Goal: Transaction & Acquisition: Purchase product/service

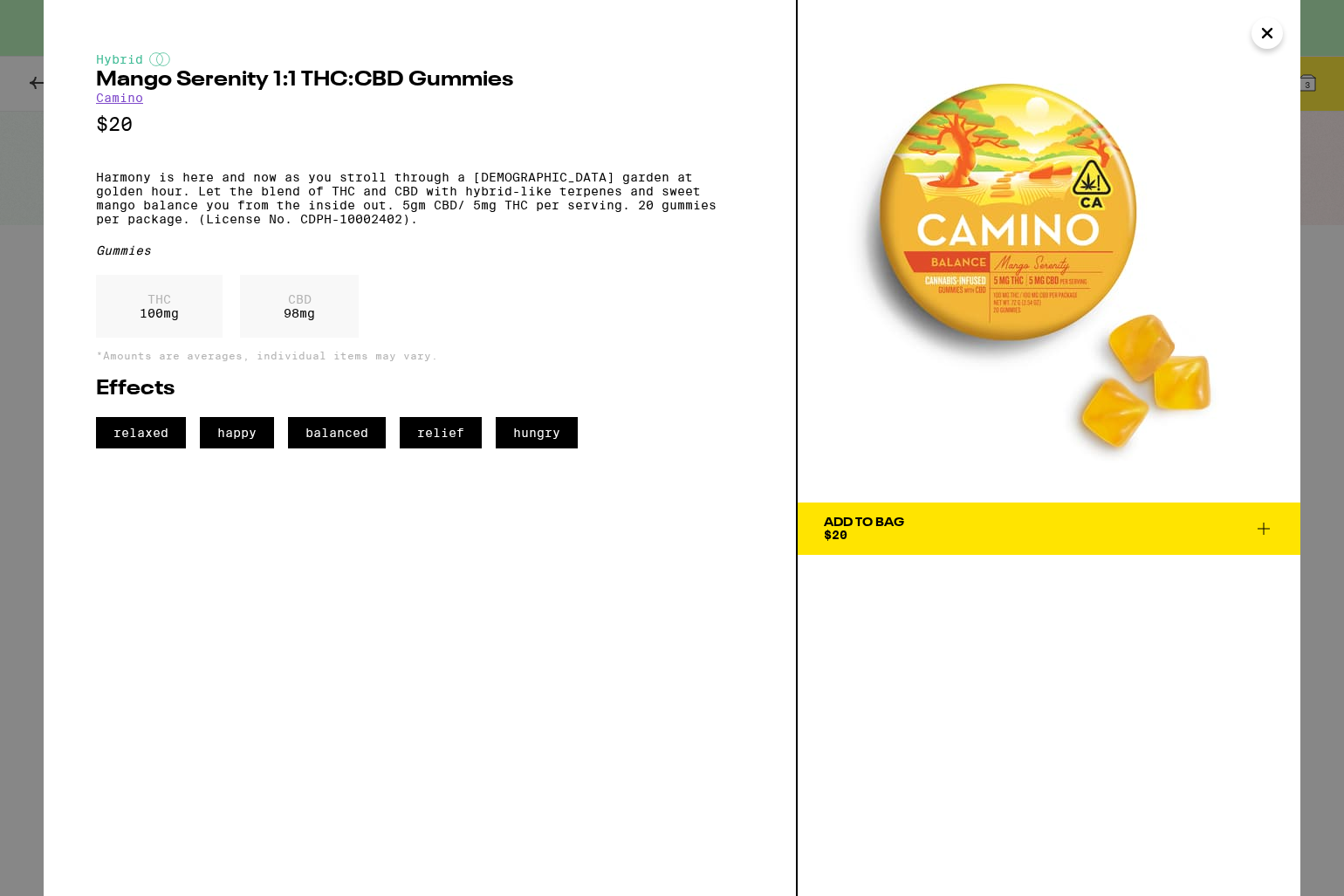
click at [1259, 34] on icon "Close" at bounding box center [1267, 33] width 21 height 27
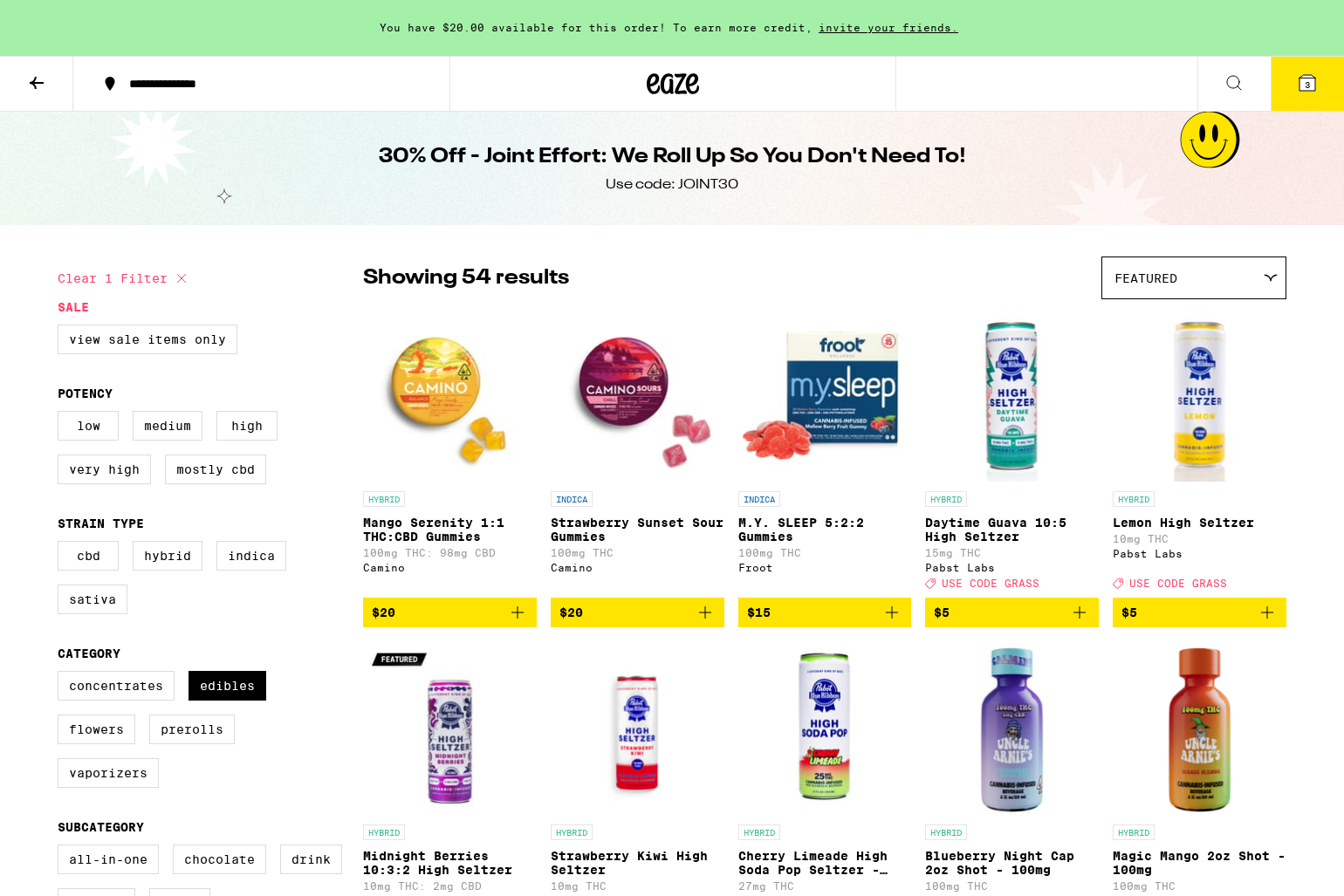
click at [1307, 81] on span "3" at bounding box center [1308, 85] width 6 height 10
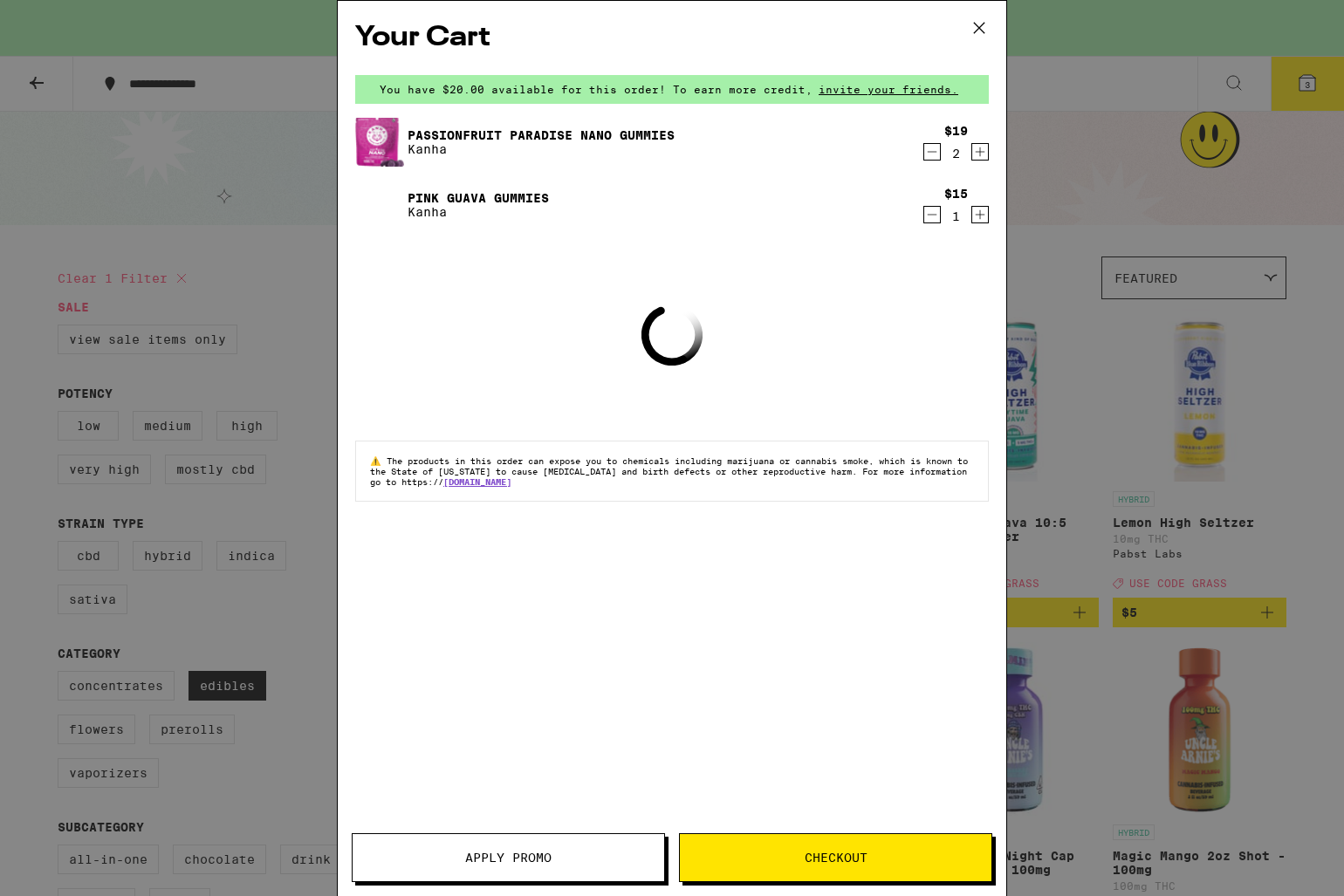
click at [811, 853] on span "Checkout" at bounding box center [836, 858] width 63 height 12
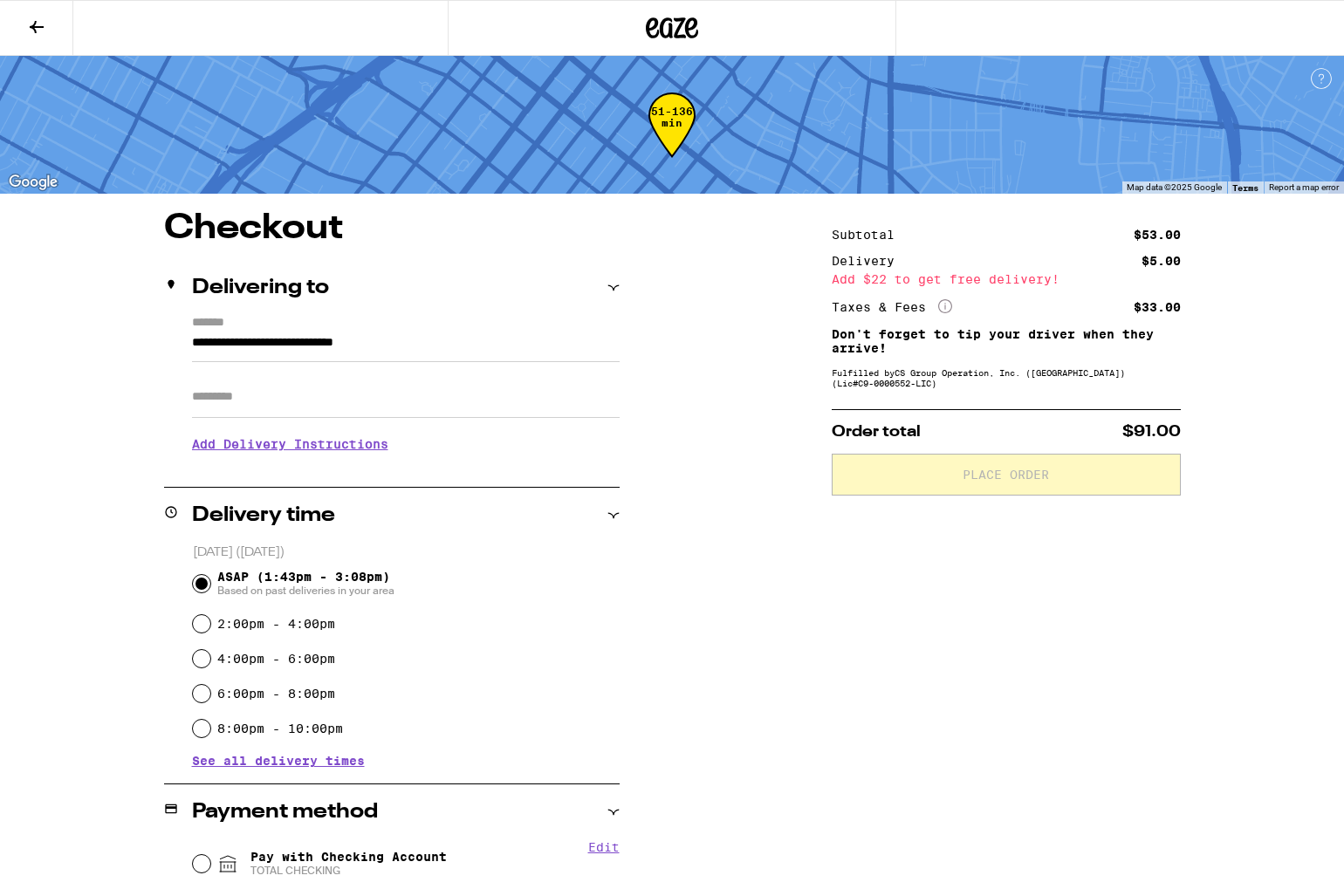
click at [37, 29] on icon at bounding box center [37, 27] width 21 height 21
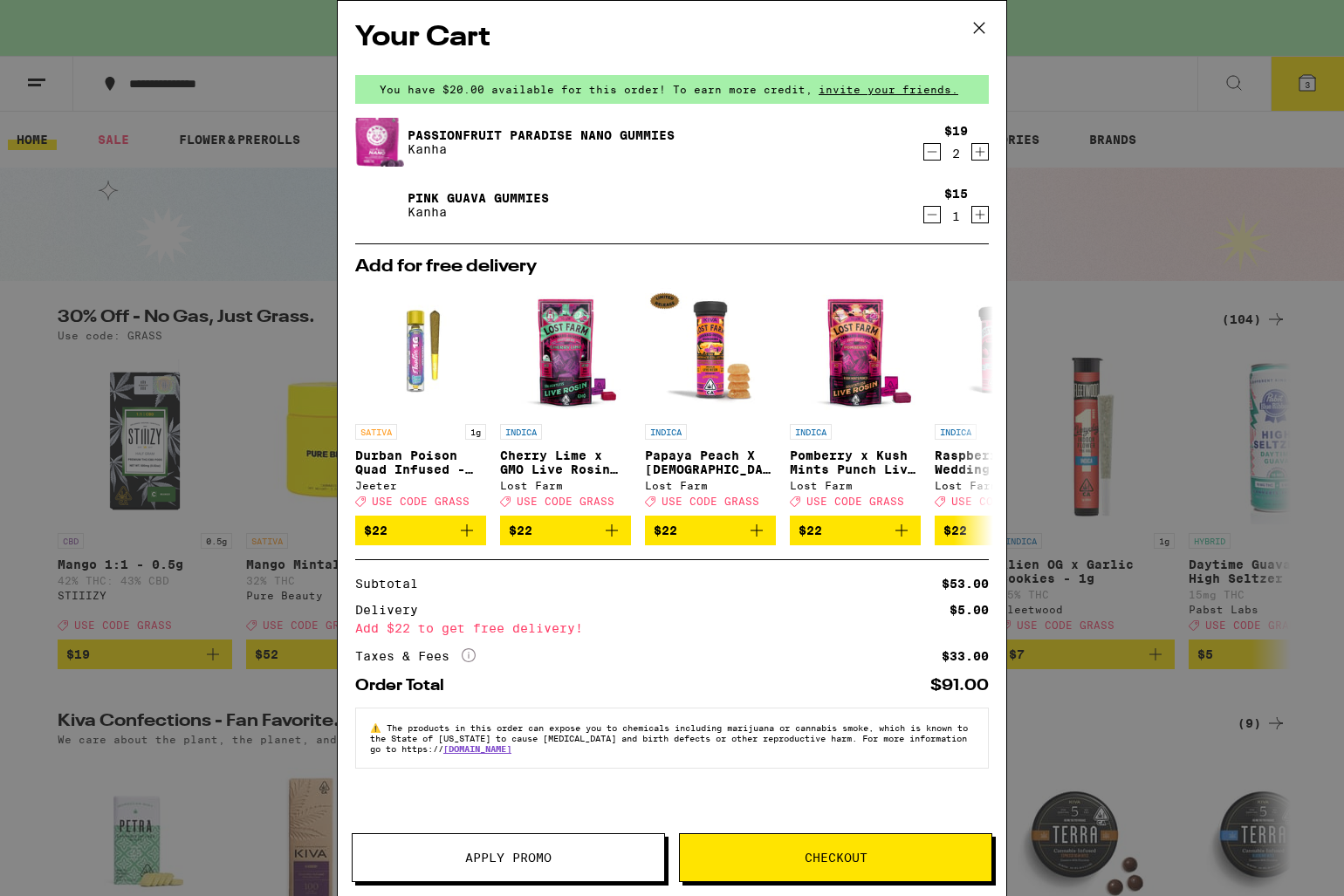
click at [980, 29] on icon at bounding box center [980, 29] width 27 height 27
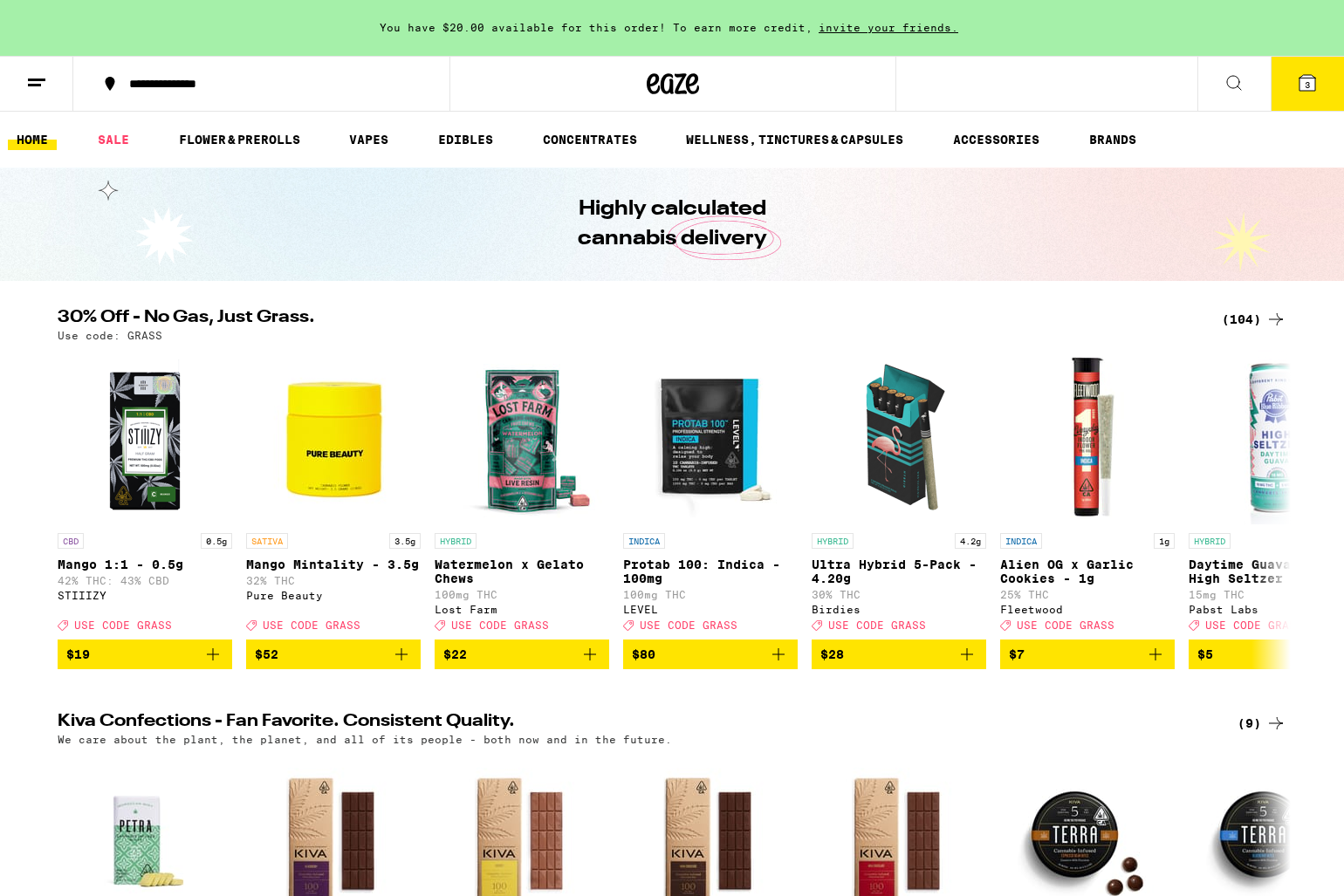
click at [1292, 87] on button "3" at bounding box center [1307, 84] width 73 height 54
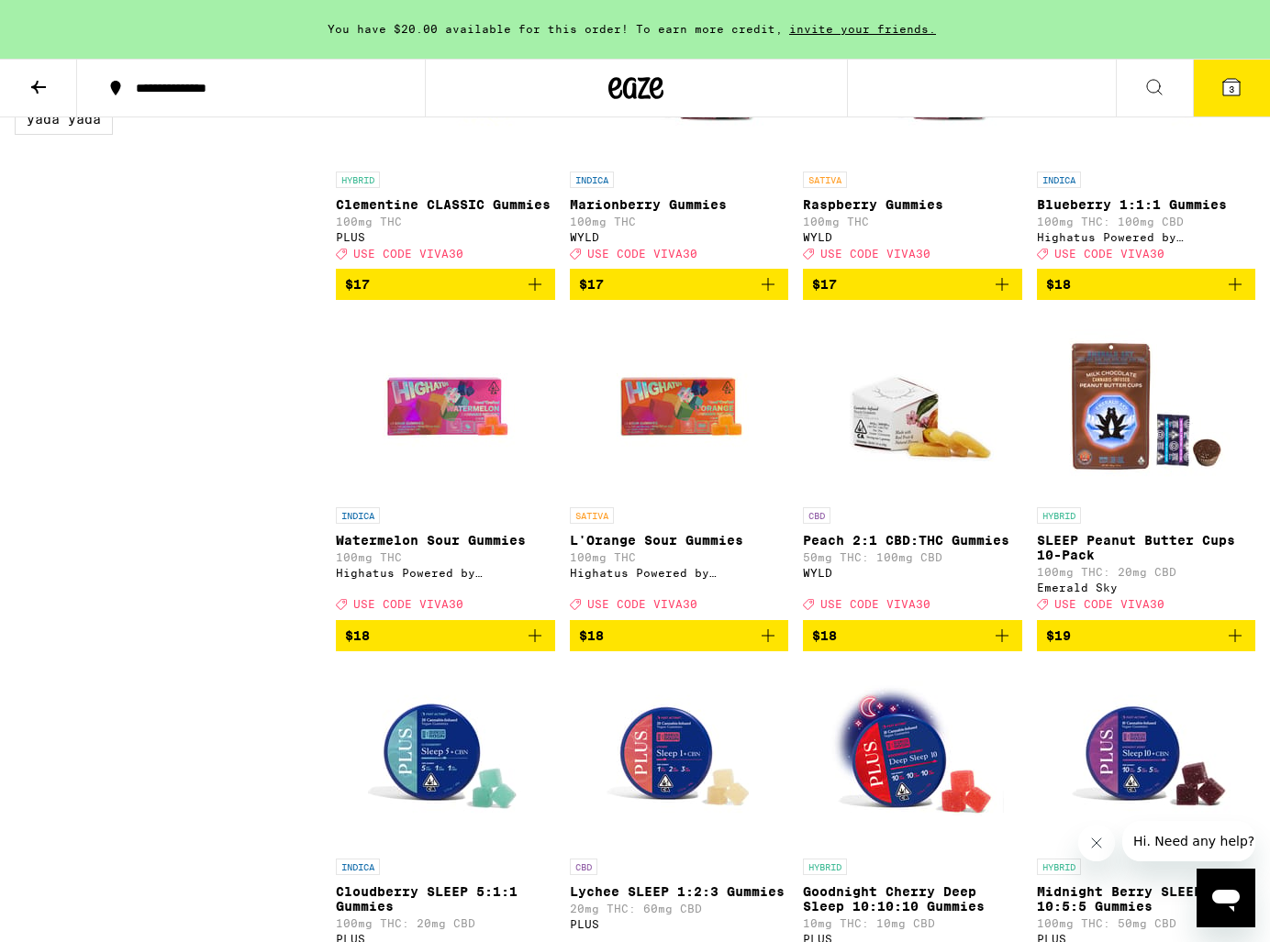
click at [744, 498] on img "Open page for L'Orange Sour Gummies from Highatus Powered by Cannabiotix" at bounding box center [679, 407] width 184 height 184
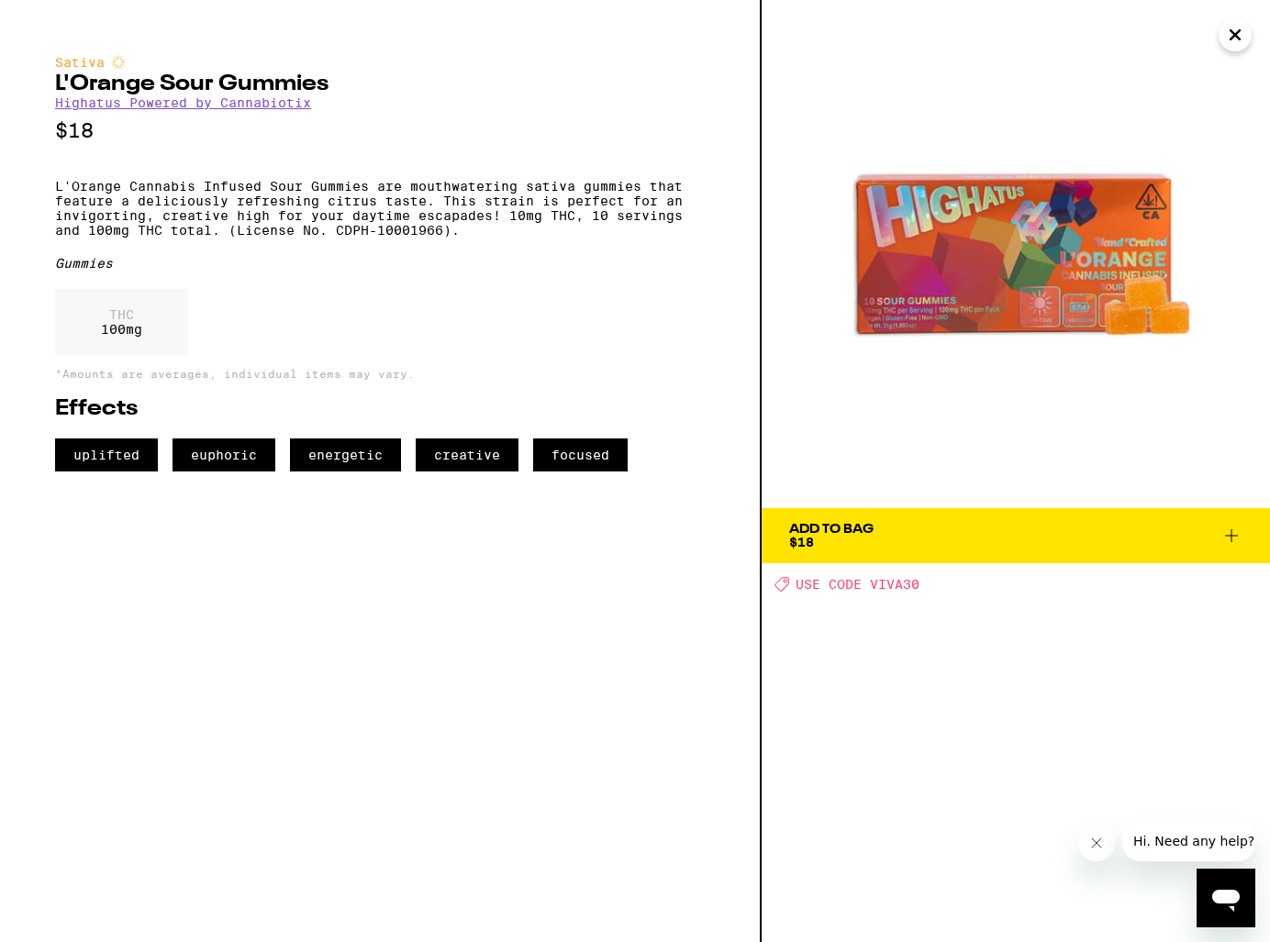
click at [939, 535] on span "Add To Bag $18" at bounding box center [1015, 536] width 453 height 26
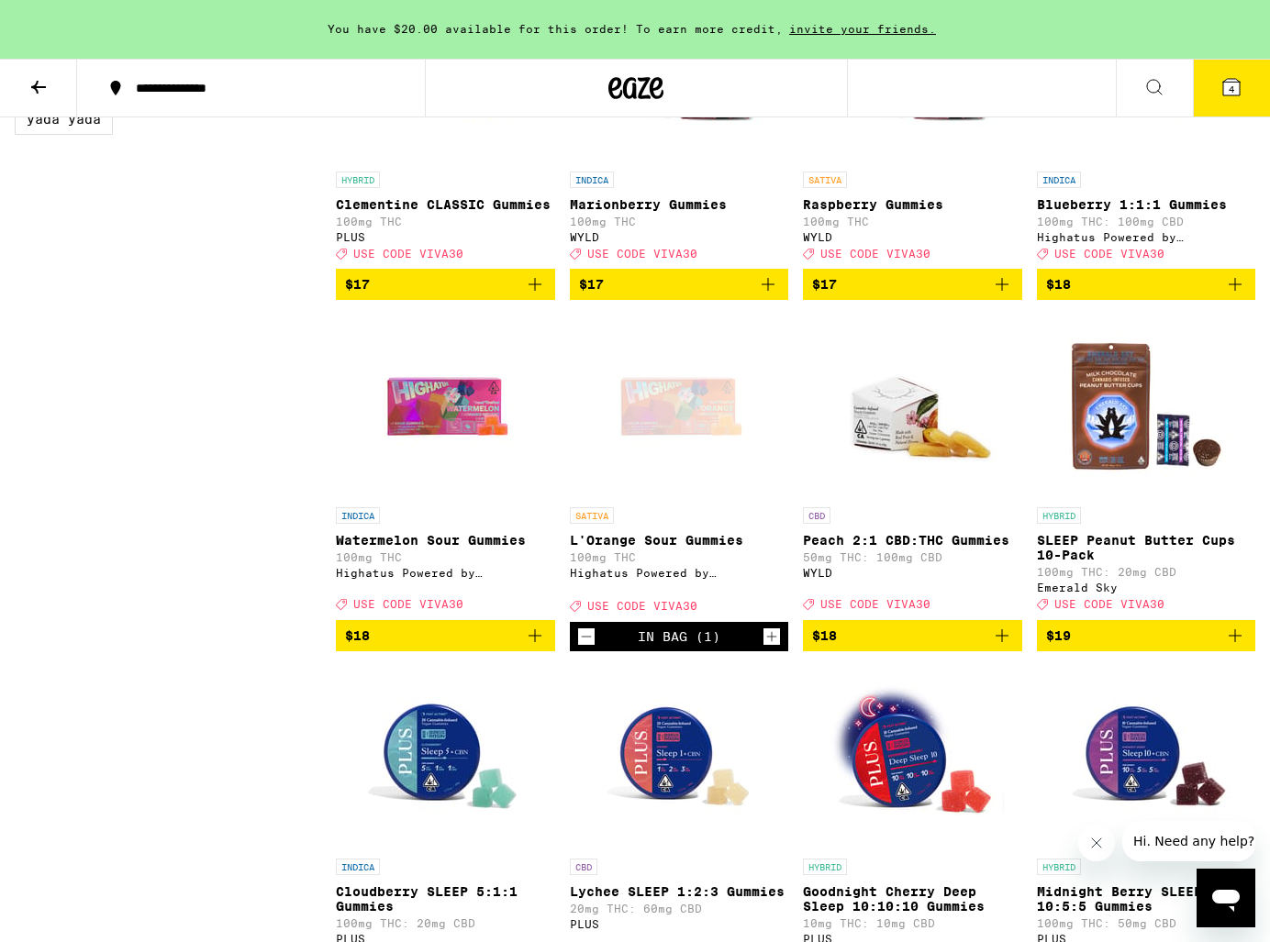
click at [1232, 84] on span "4" at bounding box center [1232, 89] width 6 height 11
